Goal: Check status: Check status

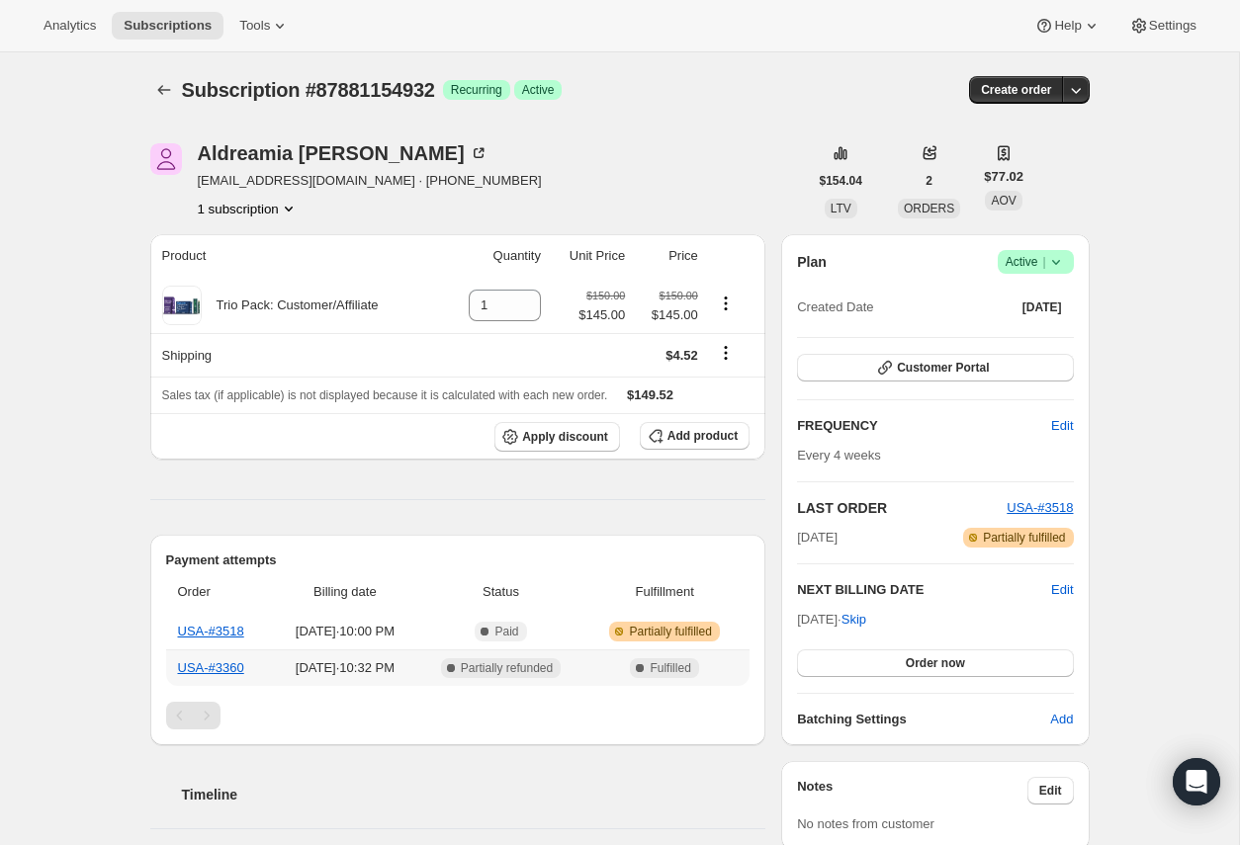
click at [445, 672] on td "Complete Partially refunded" at bounding box center [500, 667] width 169 height 37
drag, startPoint x: 252, startPoint y: 630, endPoint x: 158, endPoint y: 630, distance: 93.9
click at [158, 630] on div "Payment attempts Order Billing date Status Fulfillment [GEOGRAPHIC_DATA]-#3518 …" at bounding box center [458, 640] width 616 height 211
drag, startPoint x: 251, startPoint y: 630, endPoint x: 174, endPoint y: 631, distance: 77.1
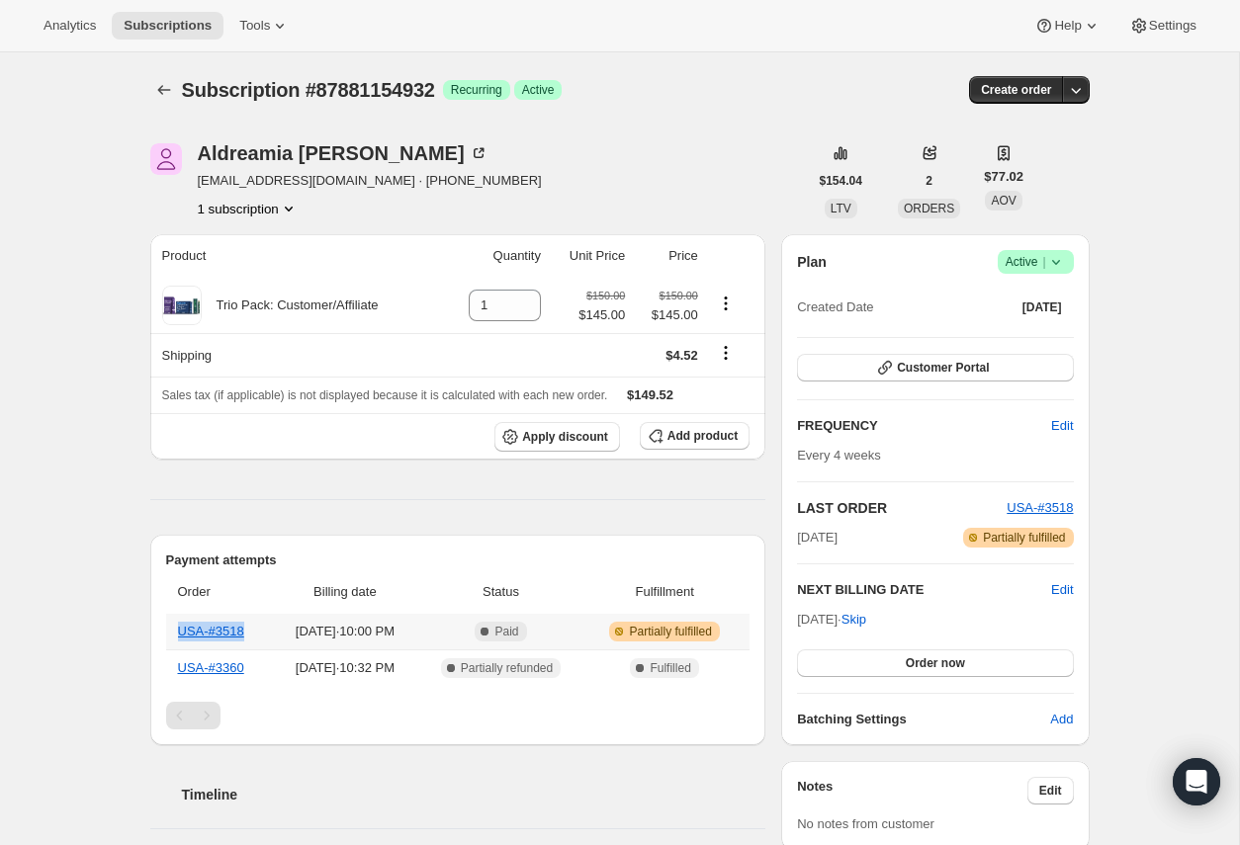
click at [174, 631] on th "USA-#3518" at bounding box center [220, 632] width 108 height 36
copy link "USA-#3518"
